Goal: Task Accomplishment & Management: Manage account settings

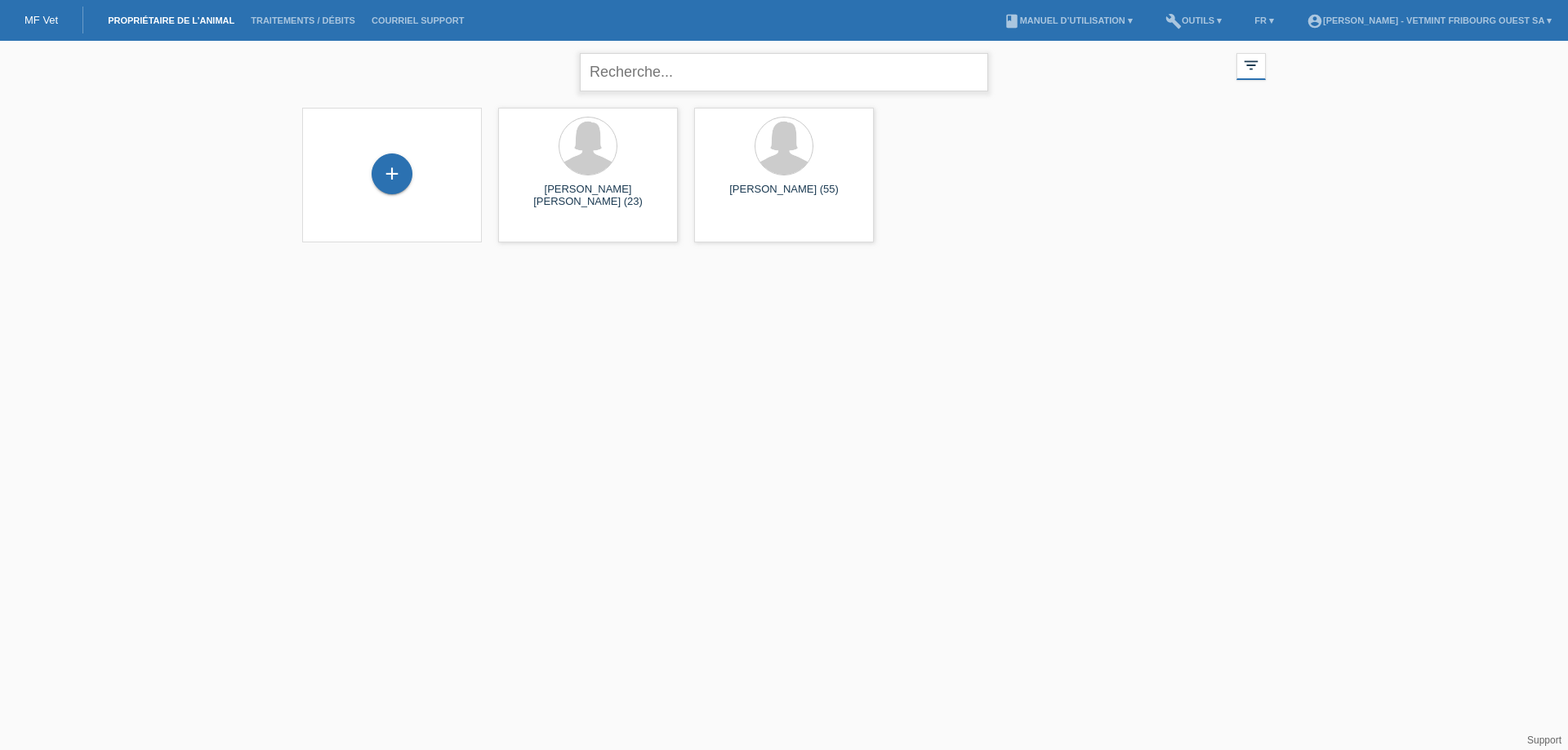
click at [747, 66] on input "text" at bounding box center [784, 72] width 409 height 38
type input "devaud"
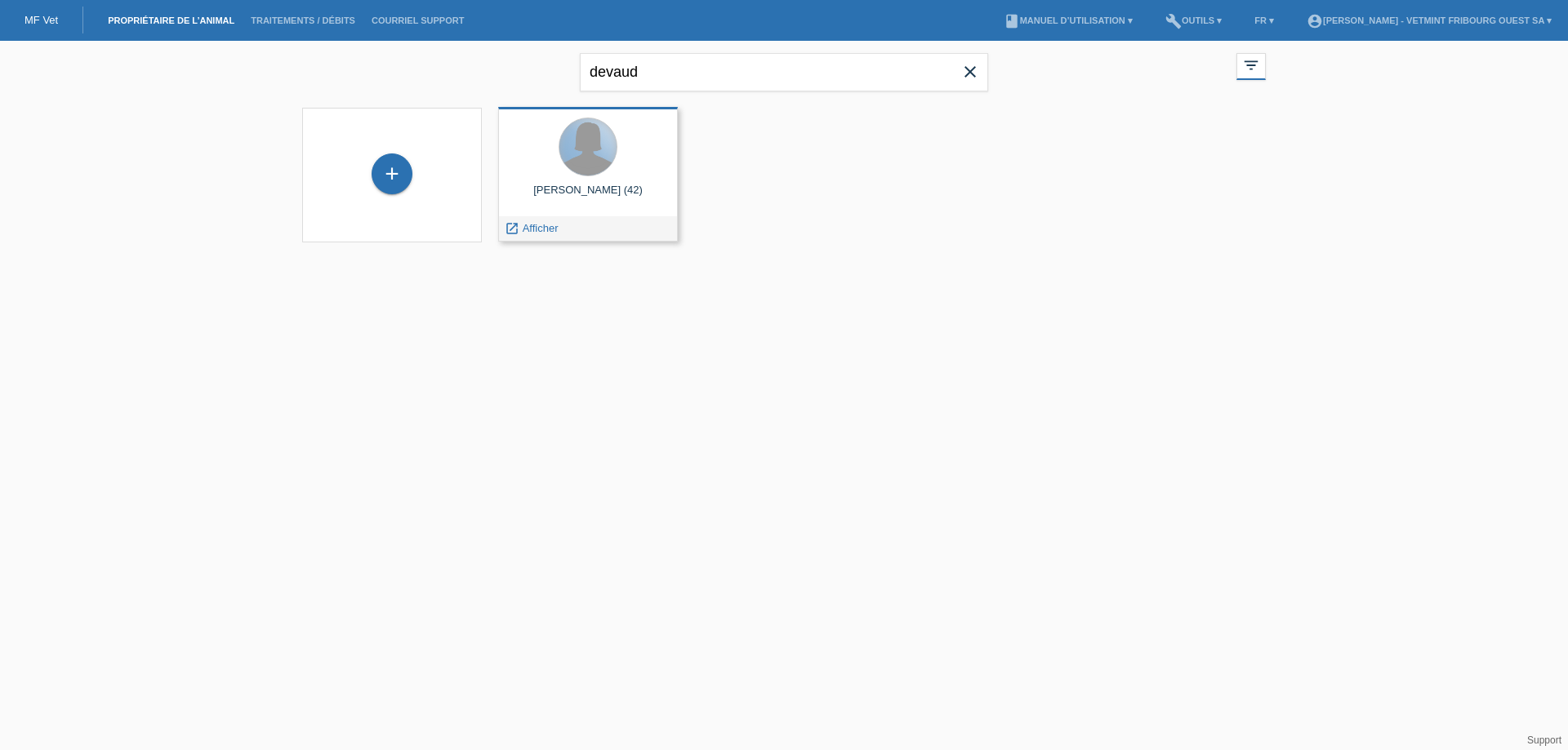
click at [596, 153] on div at bounding box center [588, 147] width 57 height 57
click at [524, 235] on div "launch Afficher" at bounding box center [531, 228] width 64 height 24
click at [533, 230] on span "Afficher" at bounding box center [541, 228] width 36 height 12
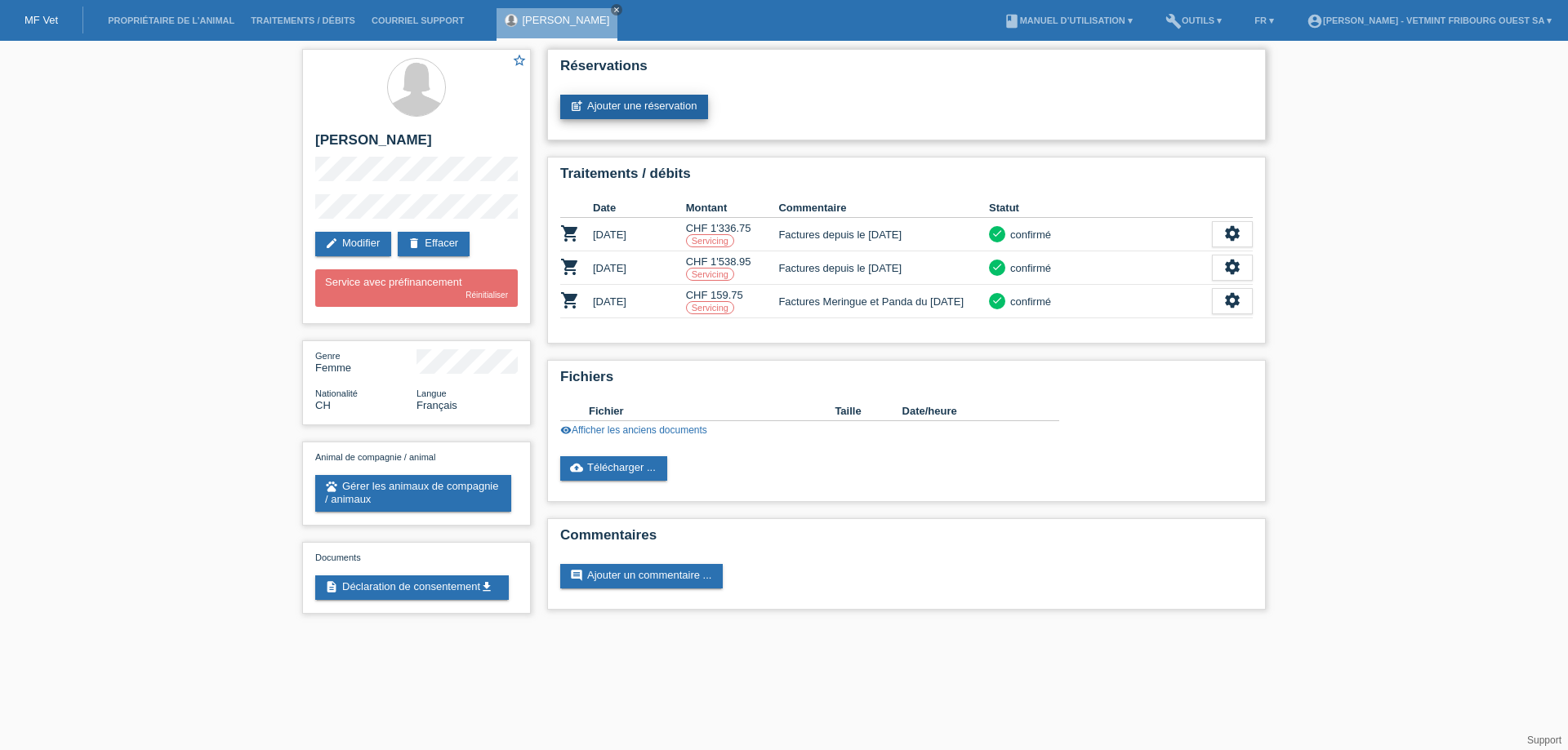
click at [645, 110] on link "post_add Ajouter une réservation" at bounding box center [634, 106] width 148 height 24
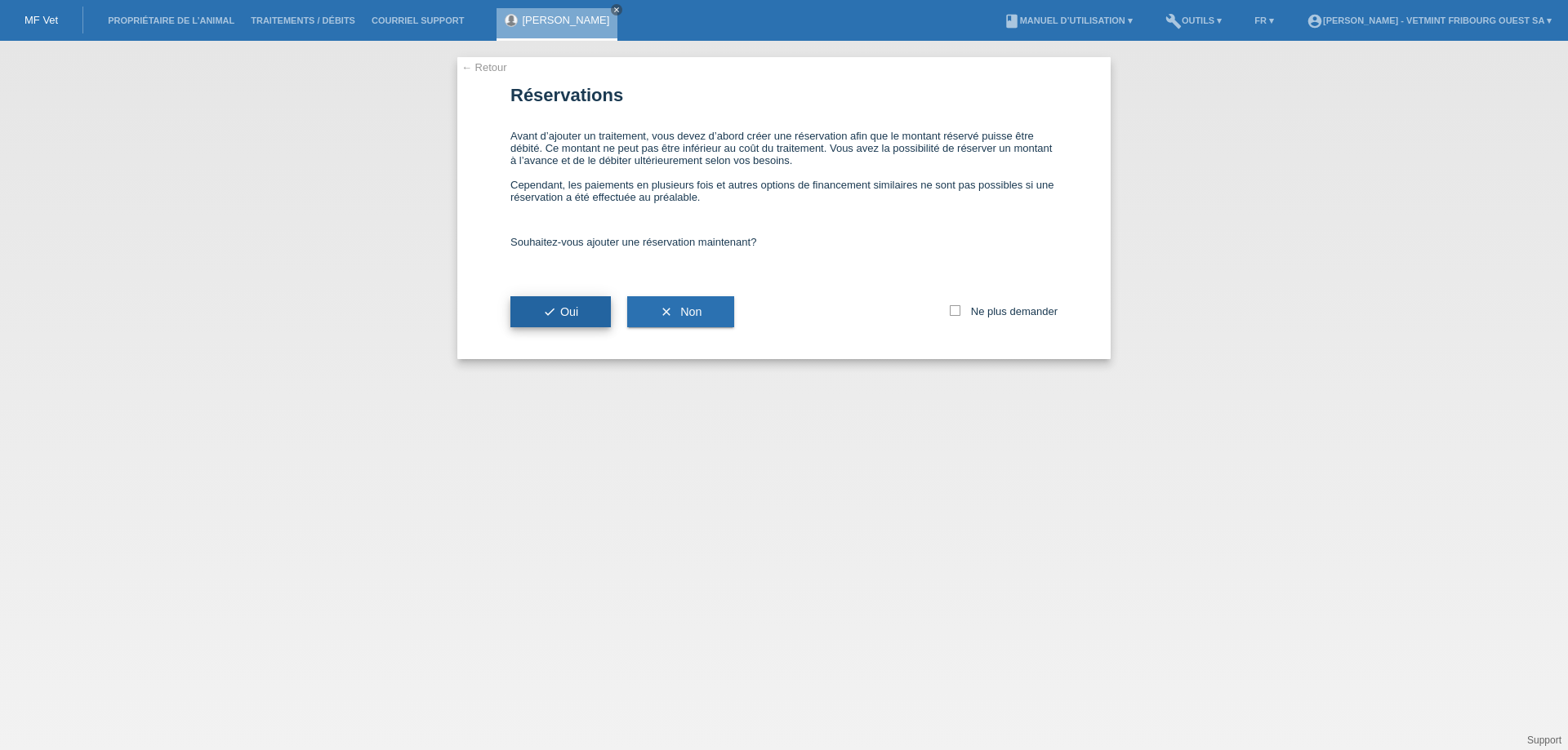
click at [590, 302] on button "check Oui" at bounding box center [560, 311] width 101 height 31
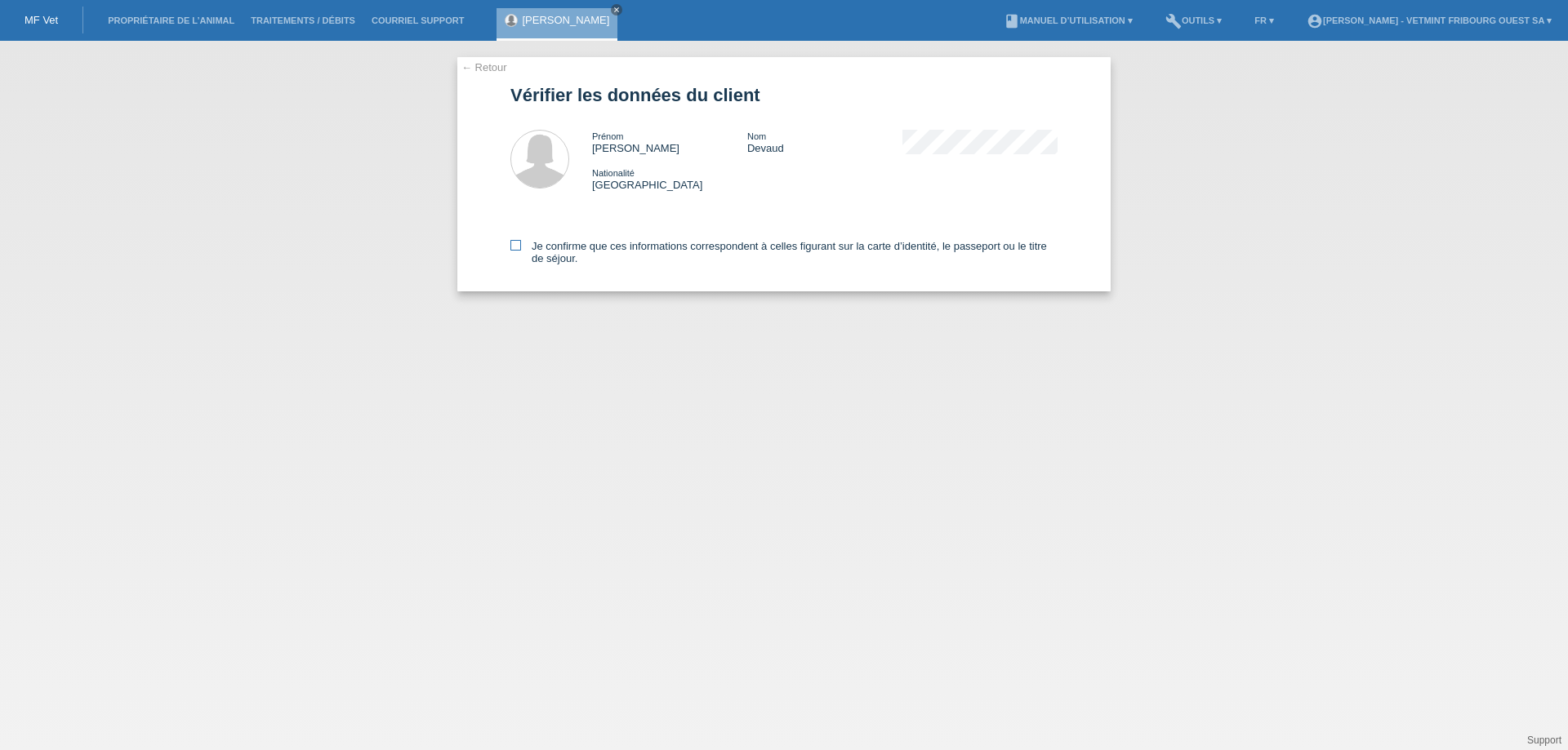
click at [583, 248] on label "Je confirme que ces informations correspondent à celles figurant sur la carte d…" at bounding box center [783, 251] width 547 height 24
click at [521, 248] on input "Je confirme que ces informations correspondent à celles figurant sur la carte d…" at bounding box center [516, 245] width 11 height 11
checkbox input "true"
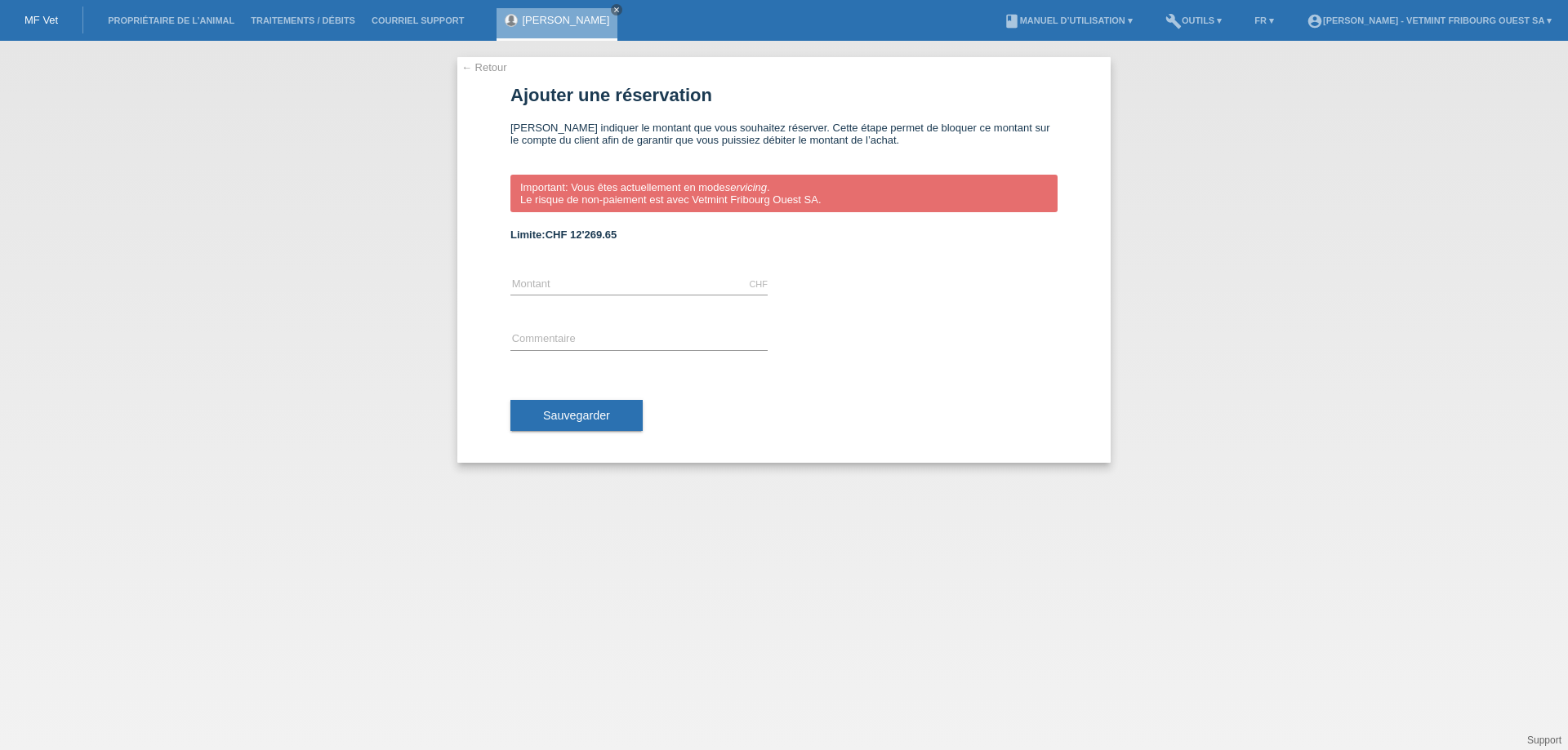
click at [593, 268] on div "CHF error Montant" at bounding box center [639, 284] width 257 height 55
click at [605, 293] on input "text" at bounding box center [639, 284] width 257 height 21
click at [888, 277] on div "CHF error Montant" at bounding box center [783, 284] width 547 height 55
click at [549, 288] on input "text" at bounding box center [639, 284] width 257 height 21
type input "510.80"
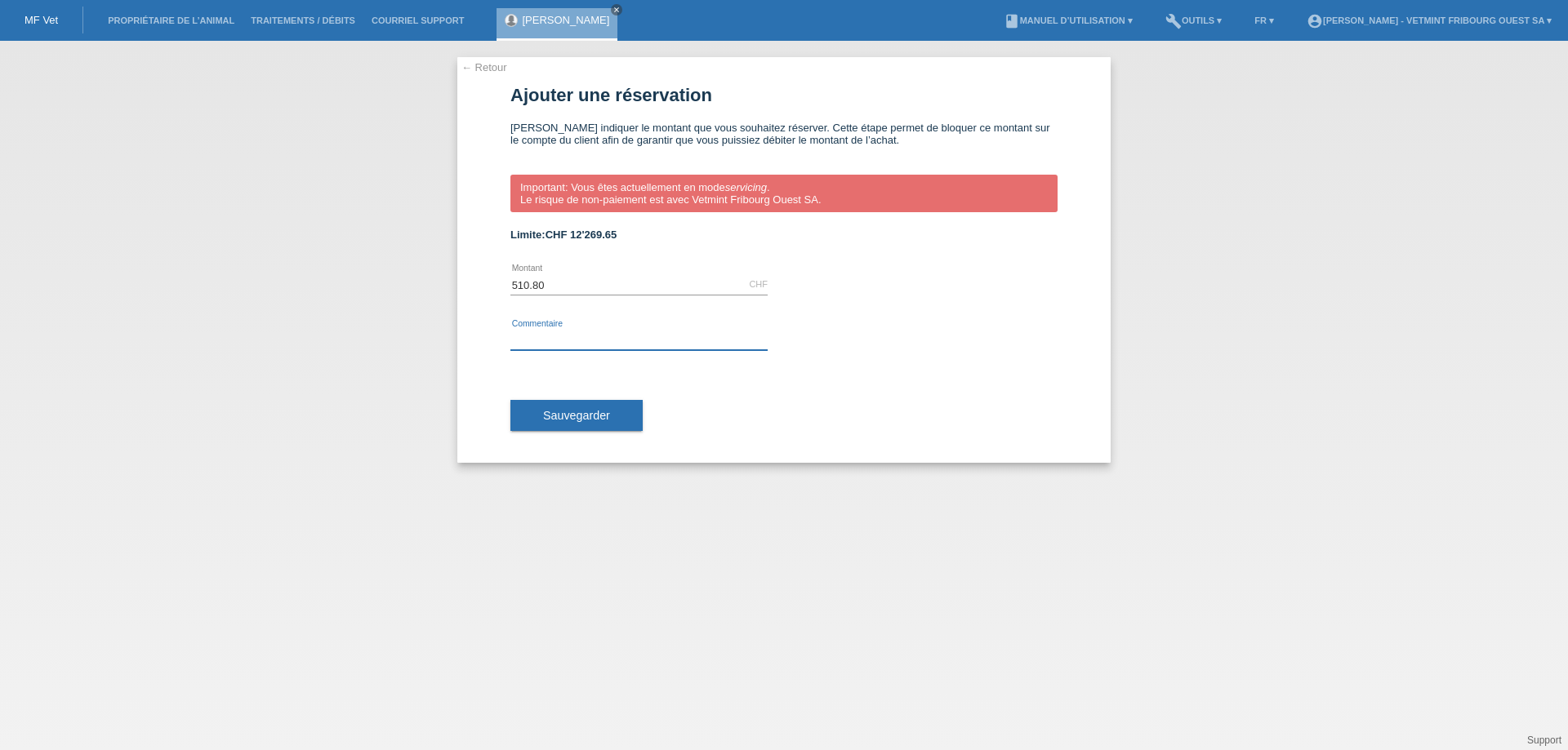
click at [640, 343] on input "text" at bounding box center [639, 340] width 257 height 21
type input "Factures Myrtille et Clochette 2 du 17 et 20.08.2025"
click at [629, 417] on button "Sauvegarder" at bounding box center [576, 416] width 132 height 31
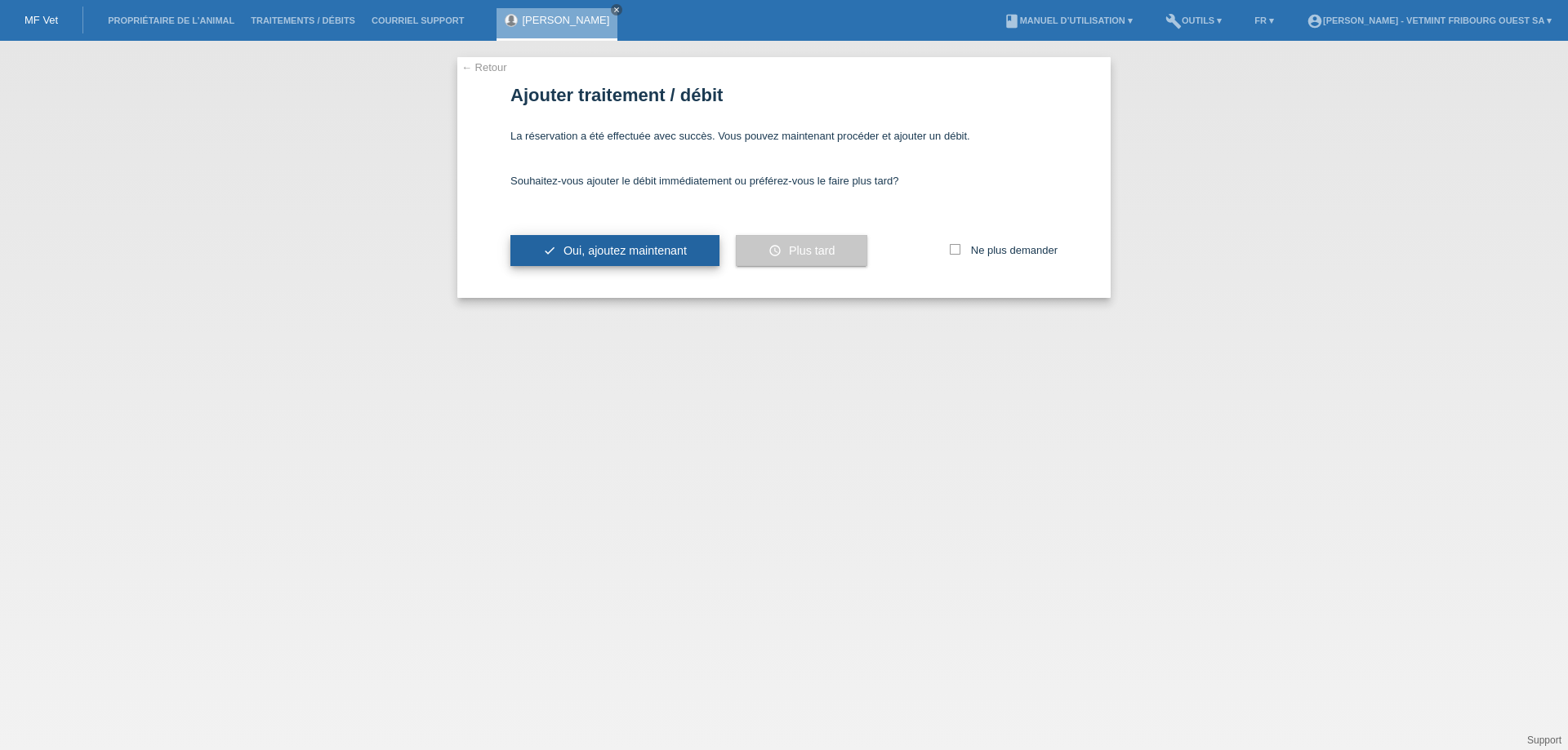
click at [631, 248] on span "Oui, ajoutez maintenant" at bounding box center [625, 251] width 123 height 13
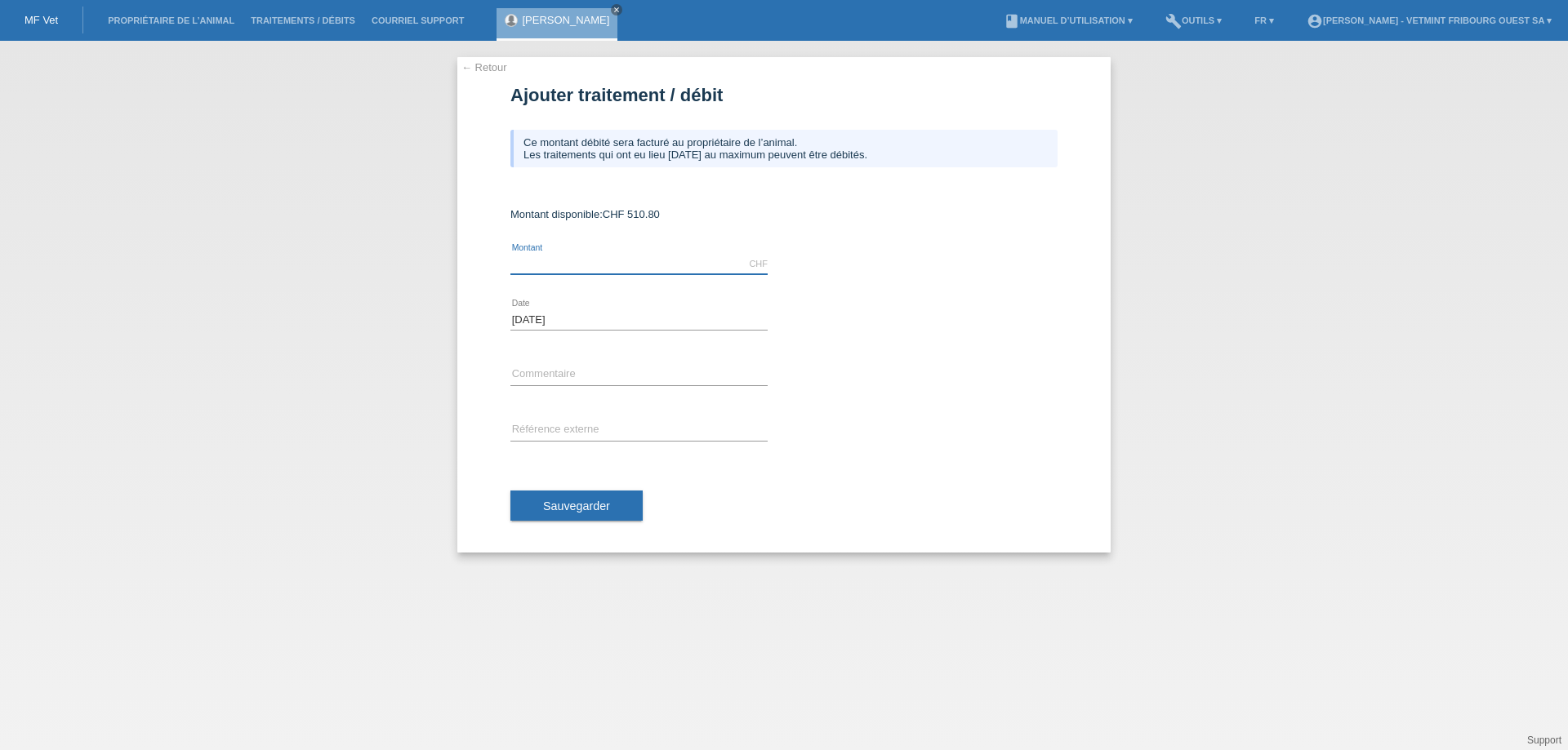
click at [575, 272] on input "text" at bounding box center [639, 264] width 257 height 21
type input "2"
type input "510.80"
click at [595, 376] on input "Factures" at bounding box center [639, 375] width 257 height 21
type input "Factures Myrtille et Clochette 2 du 17 et [DATE]"
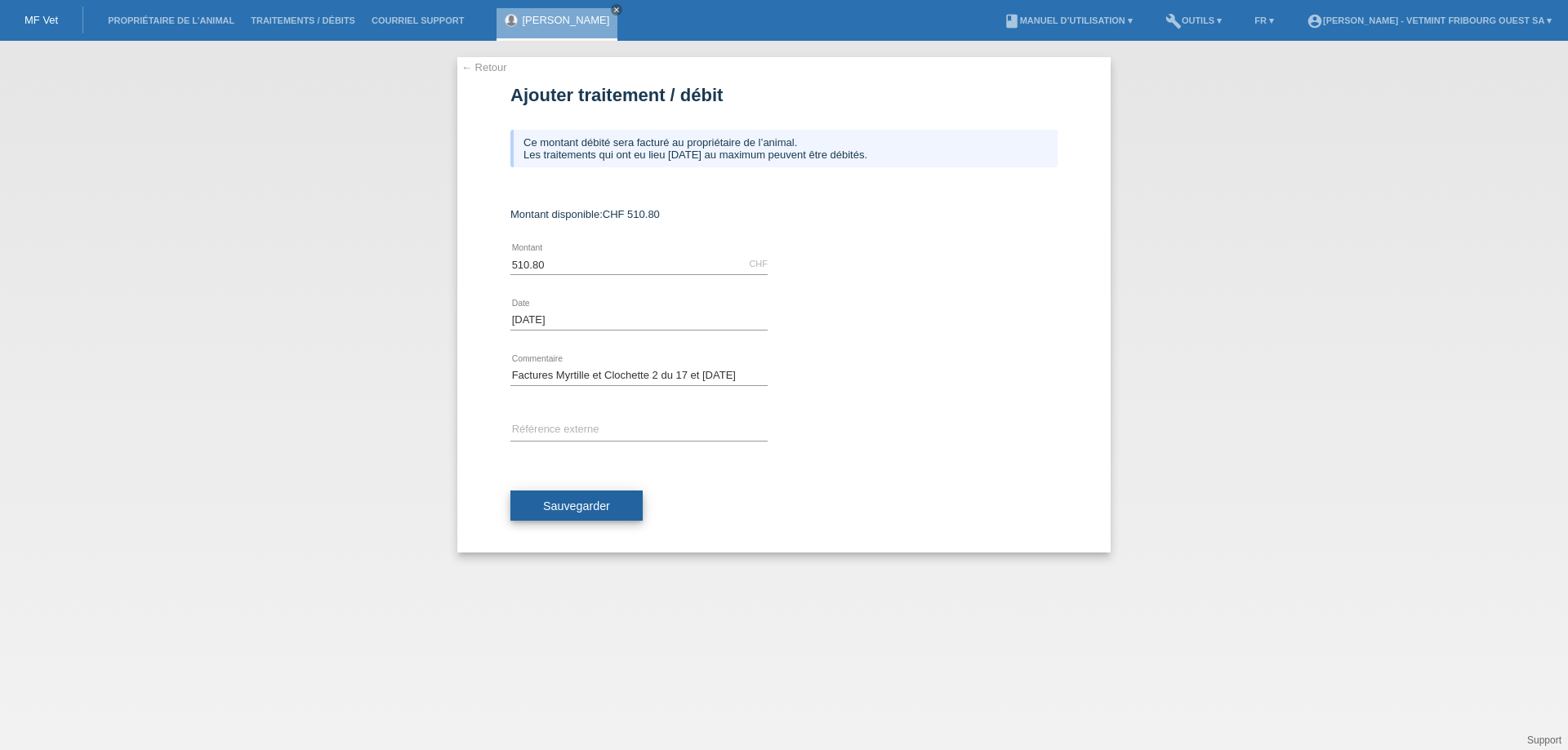
click at [618, 513] on button "Sauvegarder" at bounding box center [576, 506] width 132 height 31
